Goal: Use online tool/utility: Use online tool/utility

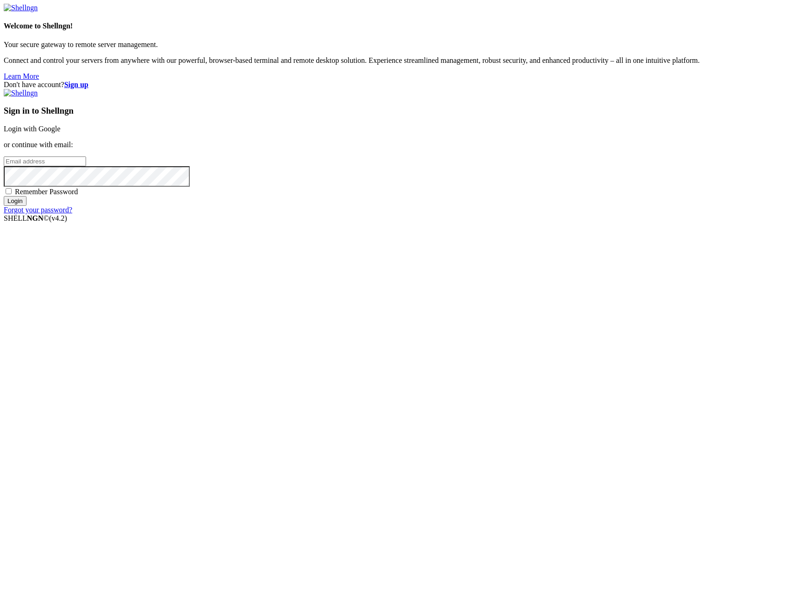
click at [61, 133] on link "Login with Google" at bounding box center [32, 129] width 57 height 8
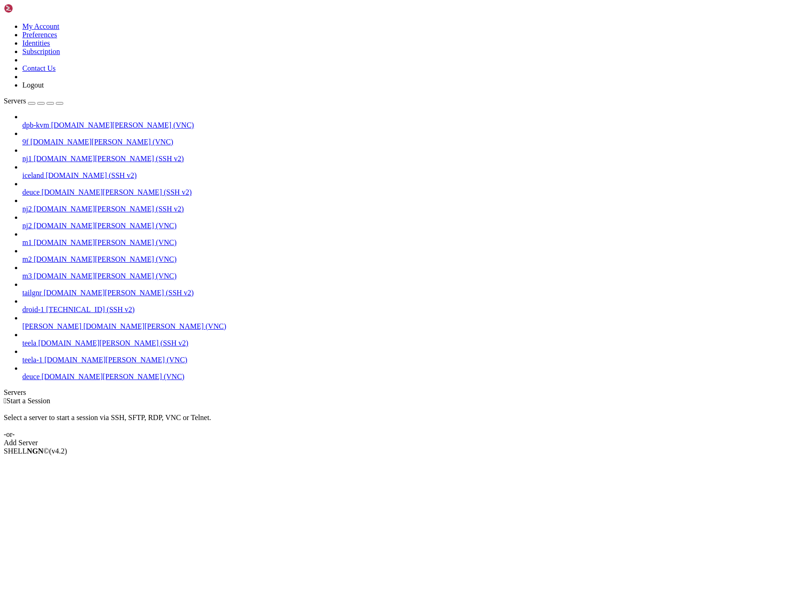
click at [47, 380] on span "[DOMAIN_NAME][PERSON_NAME] (VNC)" at bounding box center [112, 376] width 143 height 8
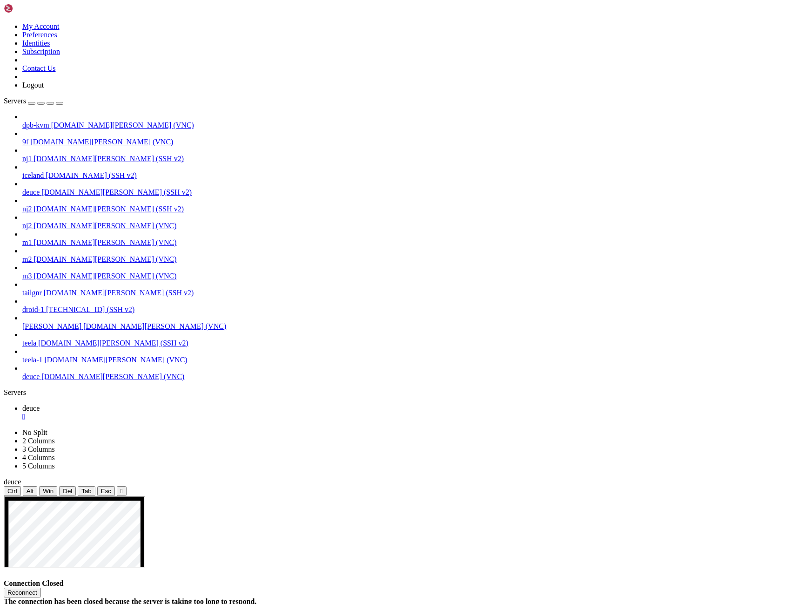
click at [40, 188] on span "deuce" at bounding box center [30, 192] width 17 height 8
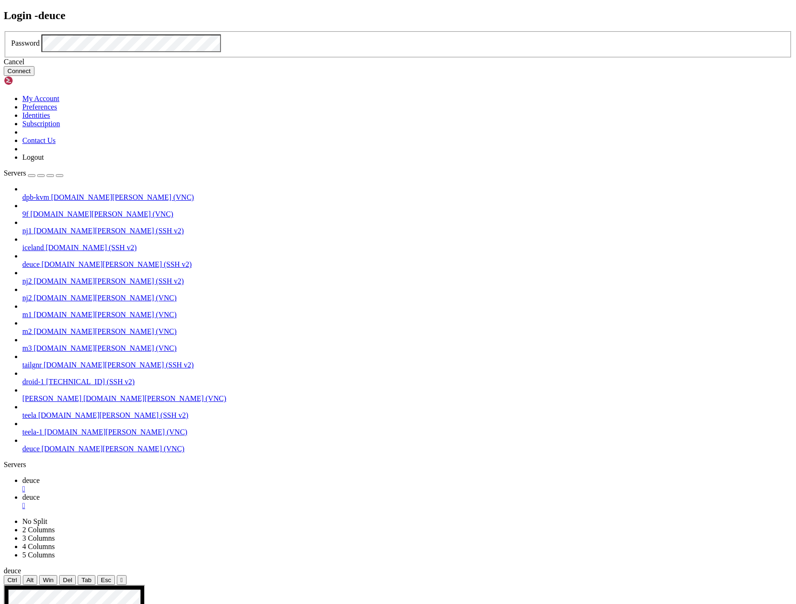
click button "Connect" at bounding box center [19, 71] width 31 height 10
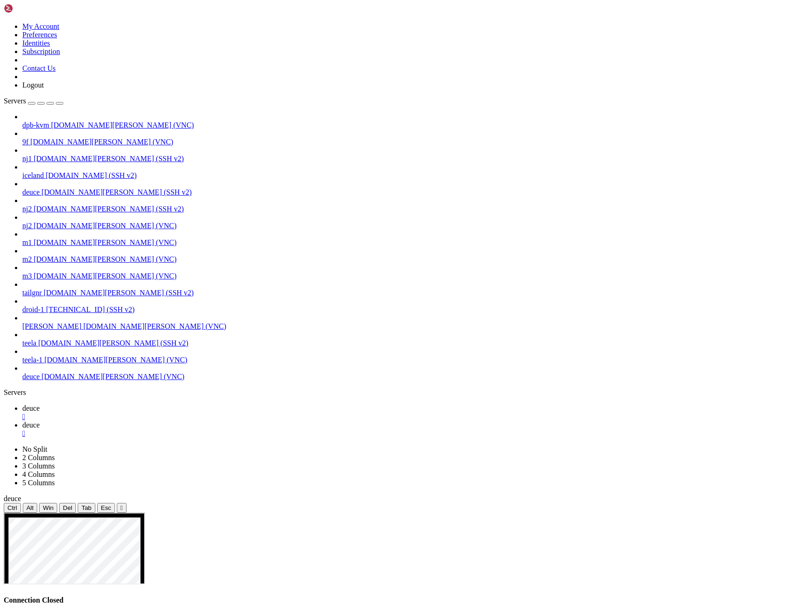
click at [60, 103] on icon "button" at bounding box center [60, 103] width 0 height 0
